Goal: Task Accomplishment & Management: Manage account settings

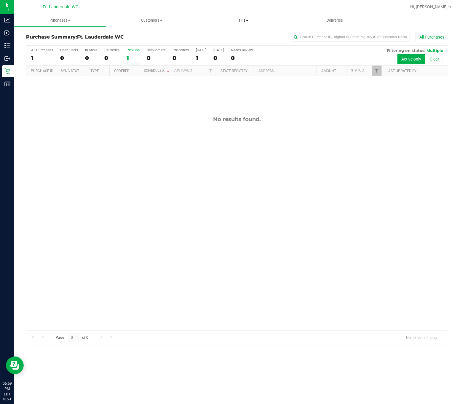
drag, startPoint x: 238, startPoint y: 17, endPoint x: 240, endPoint y: 21, distance: 4.3
click at [238, 18] on span "Tills" at bounding box center [243, 20] width 91 height 5
click at [243, 33] on li "Manage tills" at bounding box center [244, 35] width 92 height 7
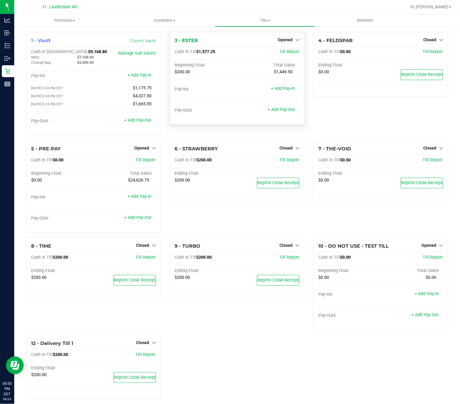
click at [264, 36] on div "Opened" at bounding box center [289, 39] width 22 height 7
click at [264, 42] on div "Opened" at bounding box center [289, 39] width 22 height 7
click at [264, 39] on span "Opened" at bounding box center [285, 39] width 15 height 5
click at [264, 50] on link "Close Till" at bounding box center [286, 52] width 16 height 5
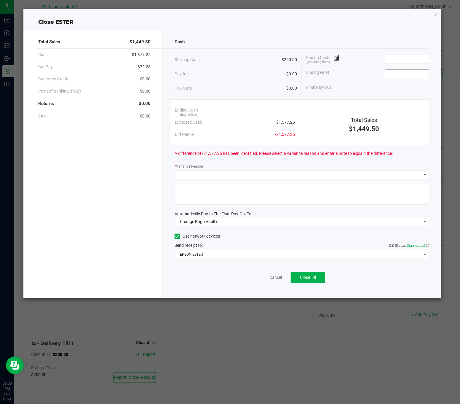
click at [264, 76] on input at bounding box center [408, 74] width 44 height 8
type input "$200.00"
click at [264, 56] on input at bounding box center [408, 59] width 44 height 8
type input "$1,574.25"
click at [194, 71] on div "Pay-Ins $0.00" at bounding box center [236, 74] width 123 height 12
